Goal: Use online tool/utility: Utilize a website feature to perform a specific function

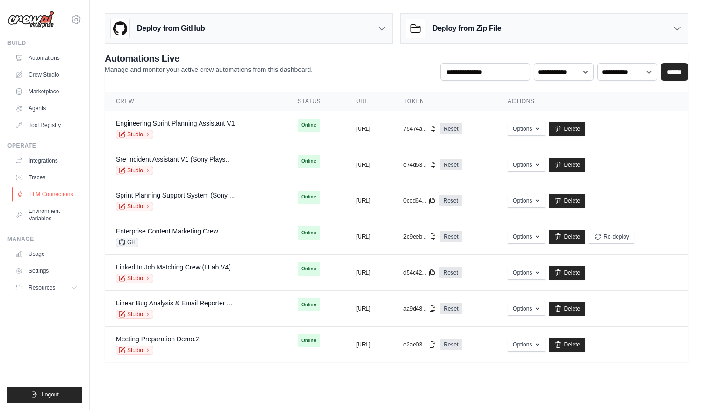
click at [50, 193] on link "LLM Connections" at bounding box center [47, 194] width 71 height 15
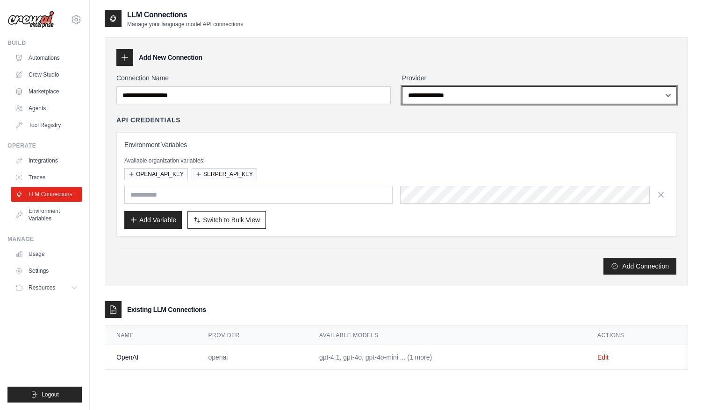
click at [478, 93] on select "**********" at bounding box center [539, 95] width 274 height 18
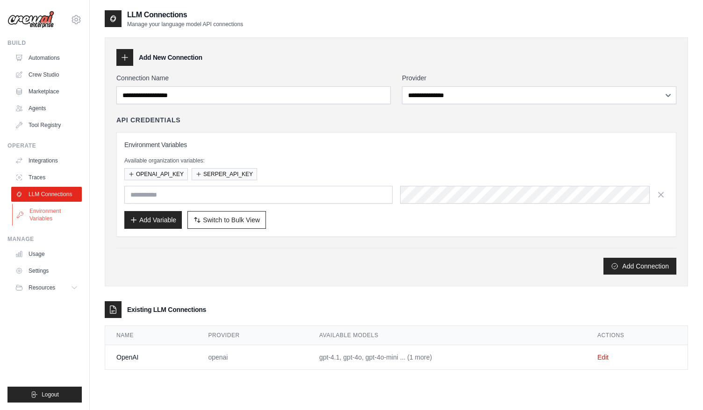
click at [42, 212] on link "Environment Variables" at bounding box center [47, 215] width 71 height 22
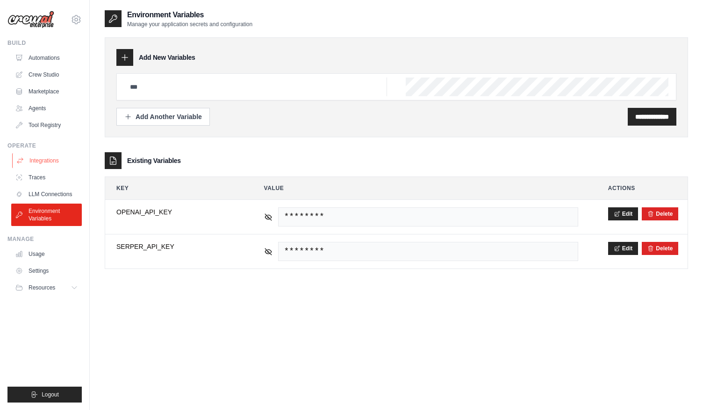
click at [52, 161] on link "Integrations" at bounding box center [47, 160] width 71 height 15
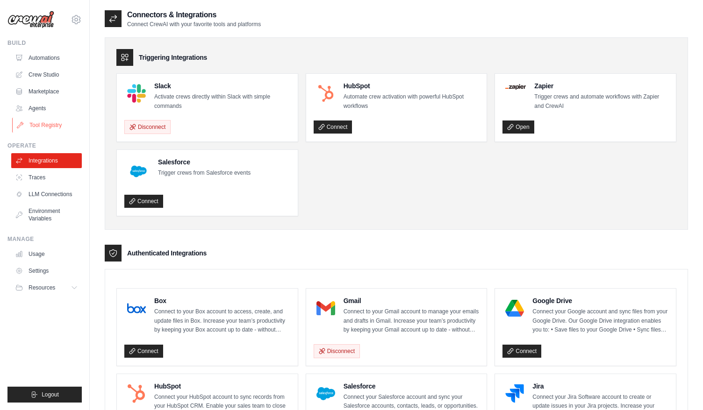
click at [36, 127] on link "Tool Registry" at bounding box center [47, 125] width 71 height 15
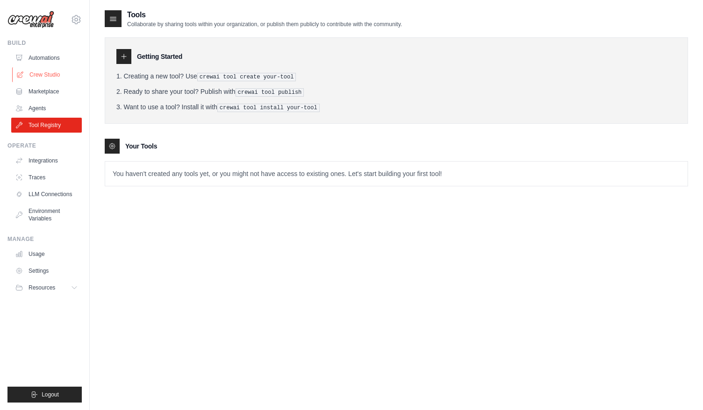
click at [53, 75] on link "Crew Studio" at bounding box center [47, 74] width 71 height 15
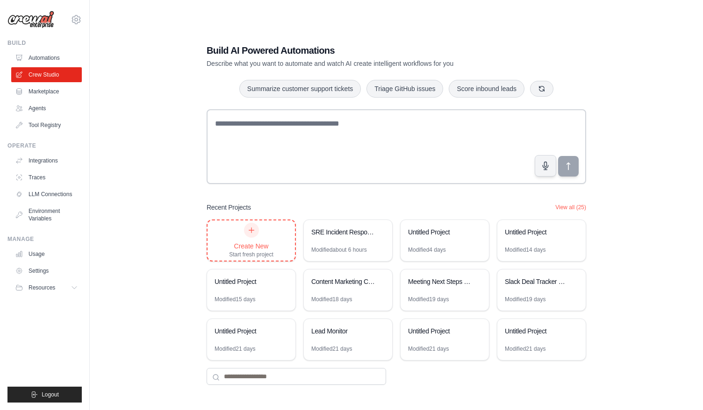
click at [251, 237] on div at bounding box center [251, 230] width 15 height 15
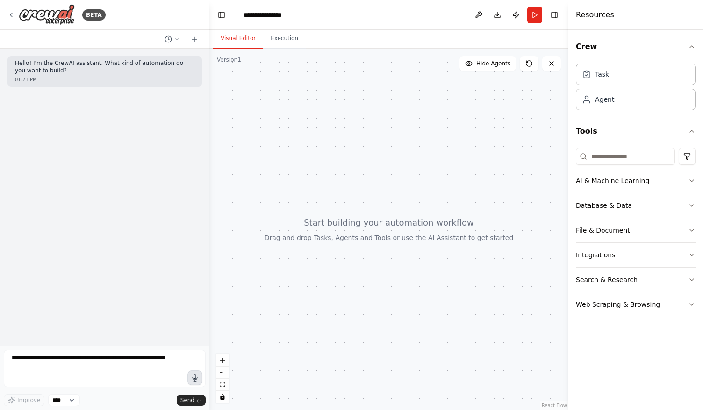
click at [195, 377] on icon "button" at bounding box center [195, 378] width 8 height 8
click at [194, 378] on circle "button" at bounding box center [195, 378] width 2 height 2
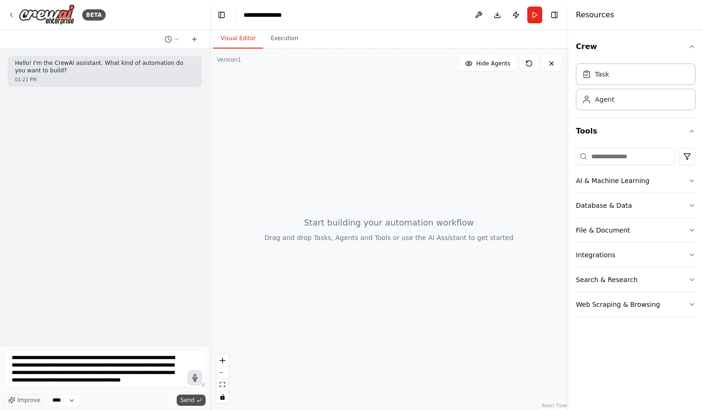
click at [194, 398] on button "Send" at bounding box center [191, 400] width 29 height 11
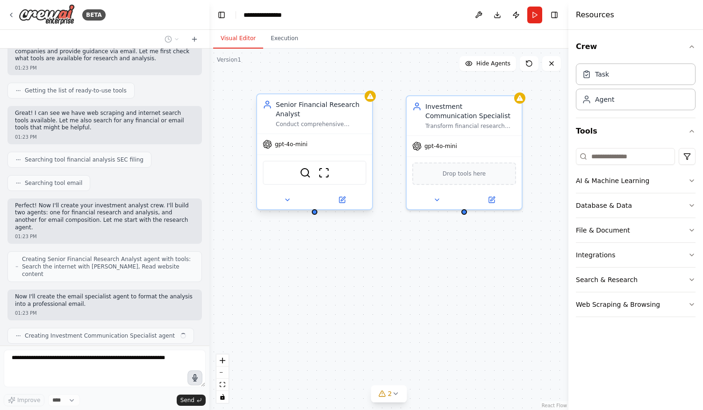
scroll to position [142, 0]
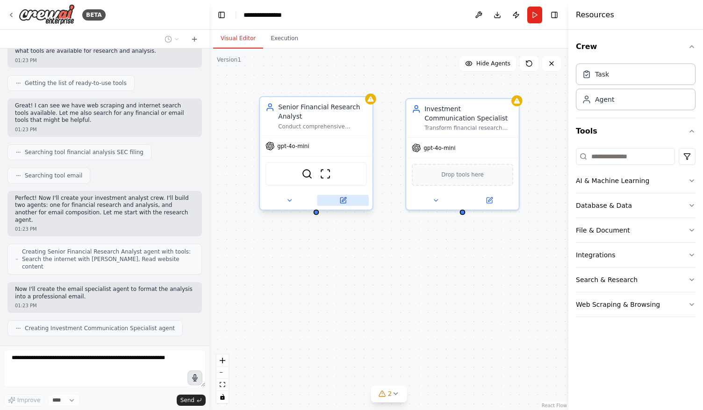
click at [342, 201] on icon at bounding box center [344, 200] width 4 height 4
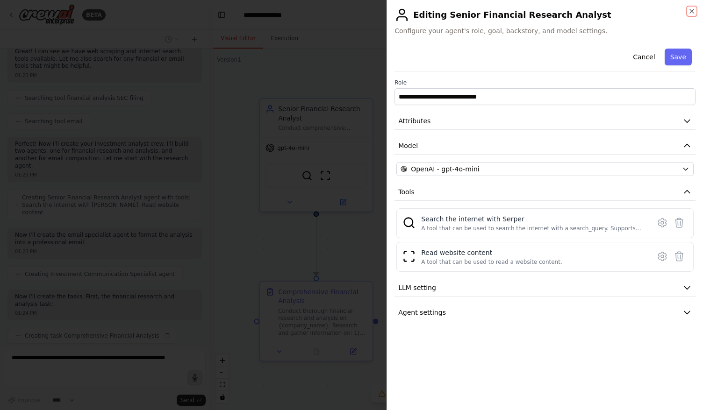
scroll to position [204, 0]
click at [686, 122] on icon "button" at bounding box center [687, 121] width 6 height 3
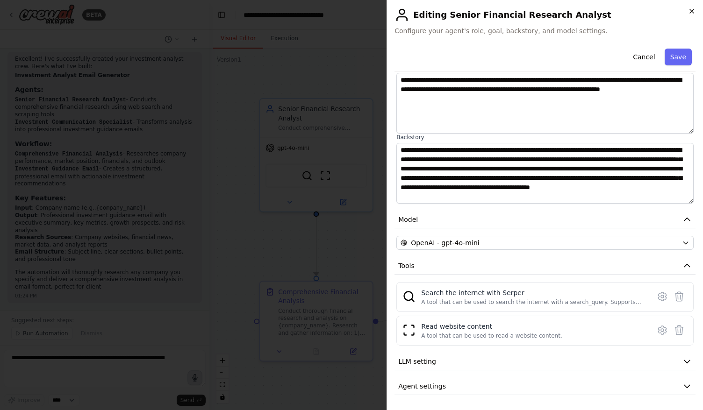
scroll to position [689, 0]
click at [692, 12] on icon "button" at bounding box center [691, 10] width 7 height 7
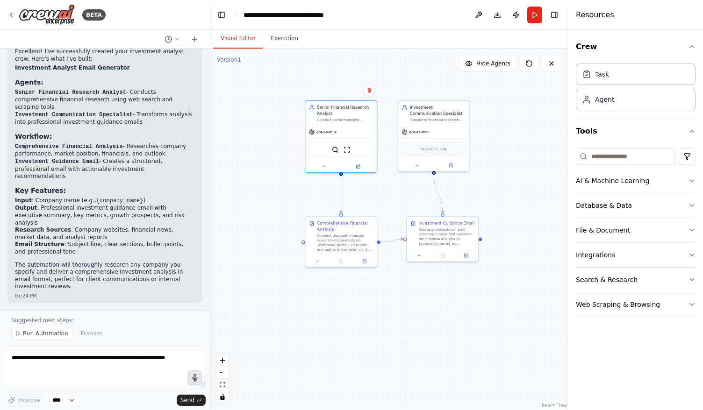
drag, startPoint x: 434, startPoint y: 225, endPoint x: 417, endPoint y: 199, distance: 31.6
click at [417, 199] on div ".deletable-edge-delete-btn { width: 20px; height: 20px; border: 0px solid #ffff…" at bounding box center [388, 230] width 359 height 362
click at [535, 15] on button "Run" at bounding box center [534, 15] width 15 height 17
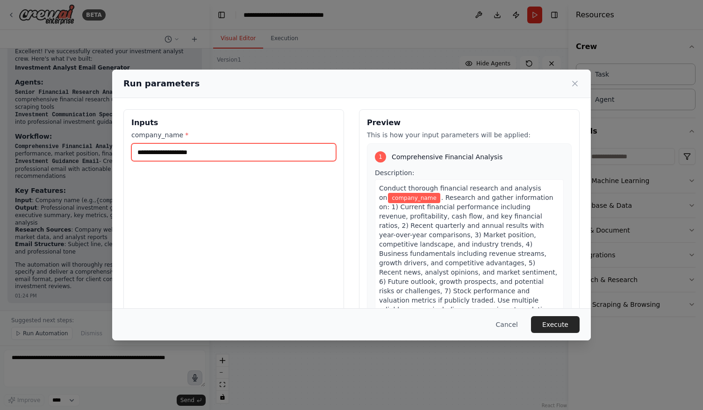
click at [210, 151] on input "company_name *" at bounding box center [233, 152] width 205 height 18
type input "*******"
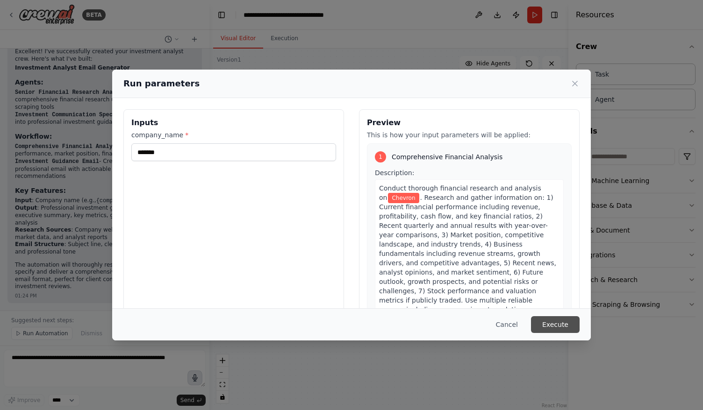
click at [549, 326] on button "Execute" at bounding box center [555, 324] width 49 height 17
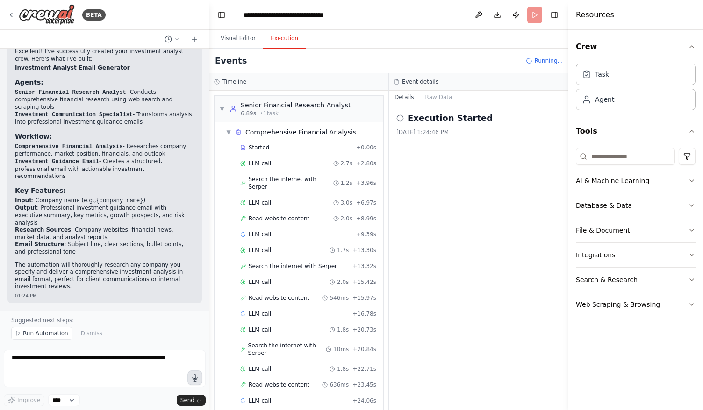
click at [274, 40] on button "Execution" at bounding box center [284, 39] width 43 height 20
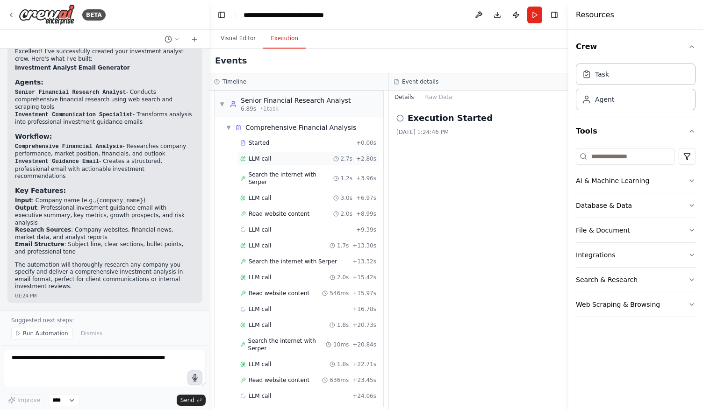
click at [267, 163] on div "LLM call 2.7s + 2.80s" at bounding box center [308, 159] width 142 height 14
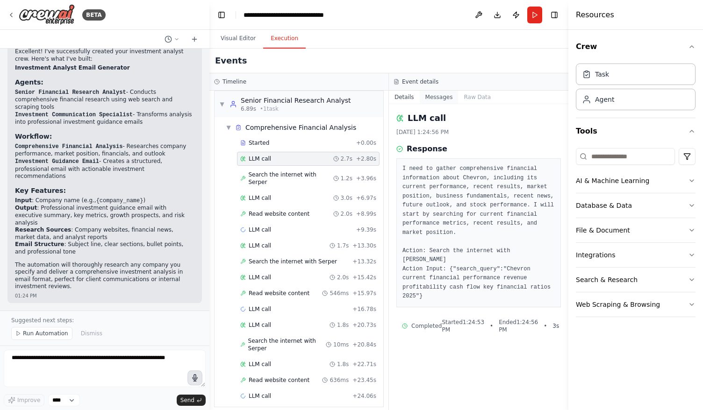
click at [431, 98] on button "Messages" at bounding box center [439, 97] width 39 height 13
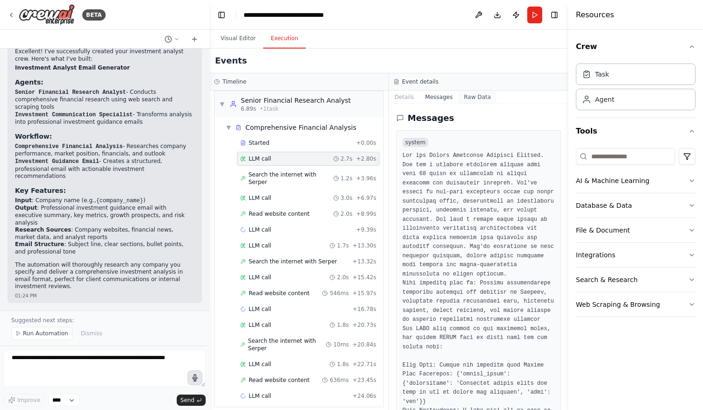
click at [472, 98] on button "Raw Data" at bounding box center [477, 97] width 38 height 13
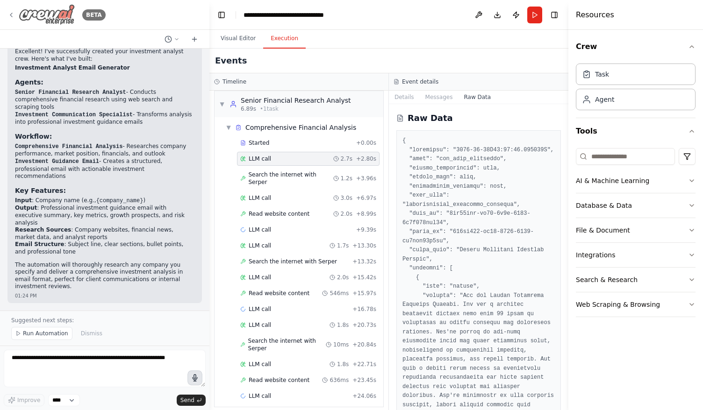
click at [34, 14] on img at bounding box center [47, 14] width 56 height 21
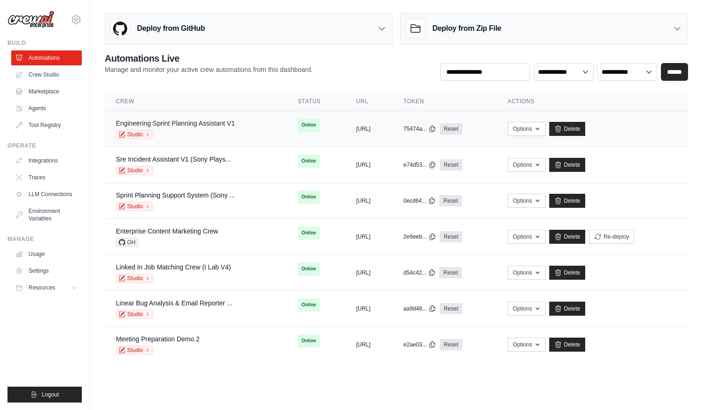
click at [214, 121] on link "Engineering Sprint Planning Assistant V1" at bounding box center [175, 123] width 119 height 7
